Goal: Information Seeking & Learning: Learn about a topic

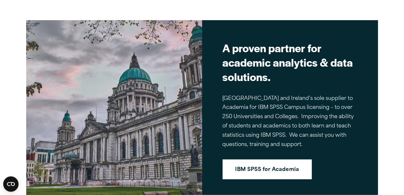
scroll to position [536, 0]
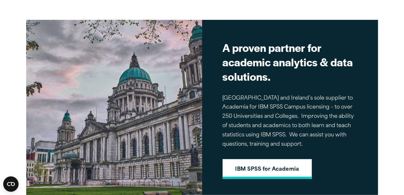
click at [261, 161] on link "IBM SPSS for Academia" at bounding box center [267, 169] width 89 height 20
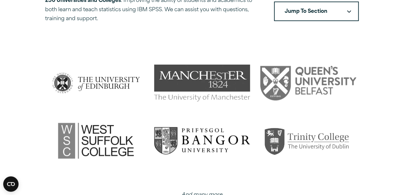
scroll to position [264, 0]
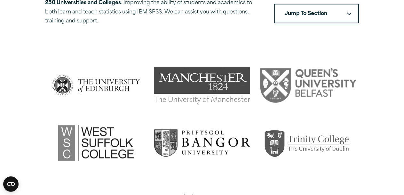
click at [301, 125] on img at bounding box center [309, 143] width 96 height 36
click at [278, 131] on img at bounding box center [309, 143] width 96 height 36
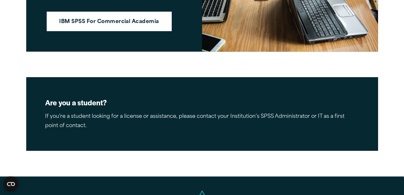
scroll to position [800, 0]
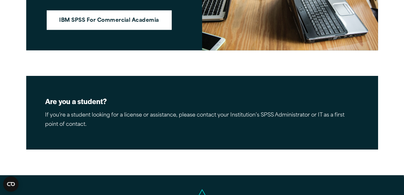
click at [279, 111] on p "If you’re a student looking for a license or assistance, please contact your In…" at bounding box center [202, 120] width 314 height 19
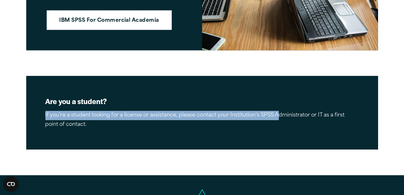
drag, startPoint x: 278, startPoint y: 96, endPoint x: 293, endPoint y: 49, distance: 49.1
click at [293, 49] on article "Academia Fulfil Your Academic SPSS Requirement From The UK and Ireland’s Market…" at bounding box center [202, 177] width 404 height 1857
